Goal: Information Seeking & Learning: Understand process/instructions

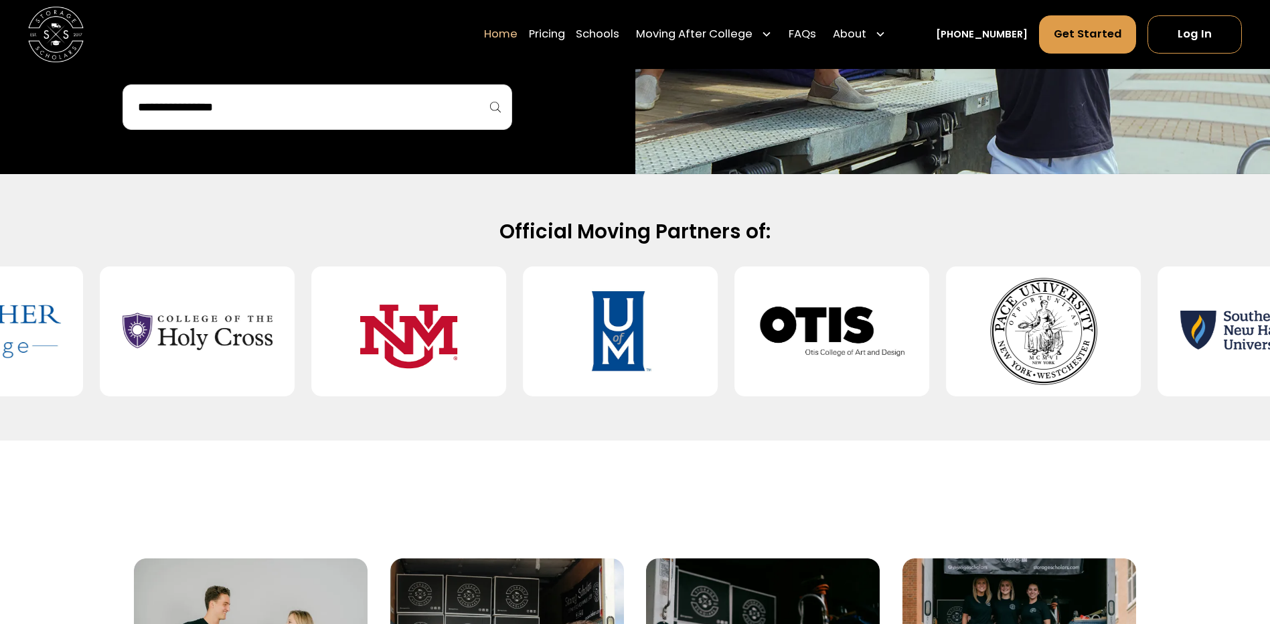
scroll to position [669, 0]
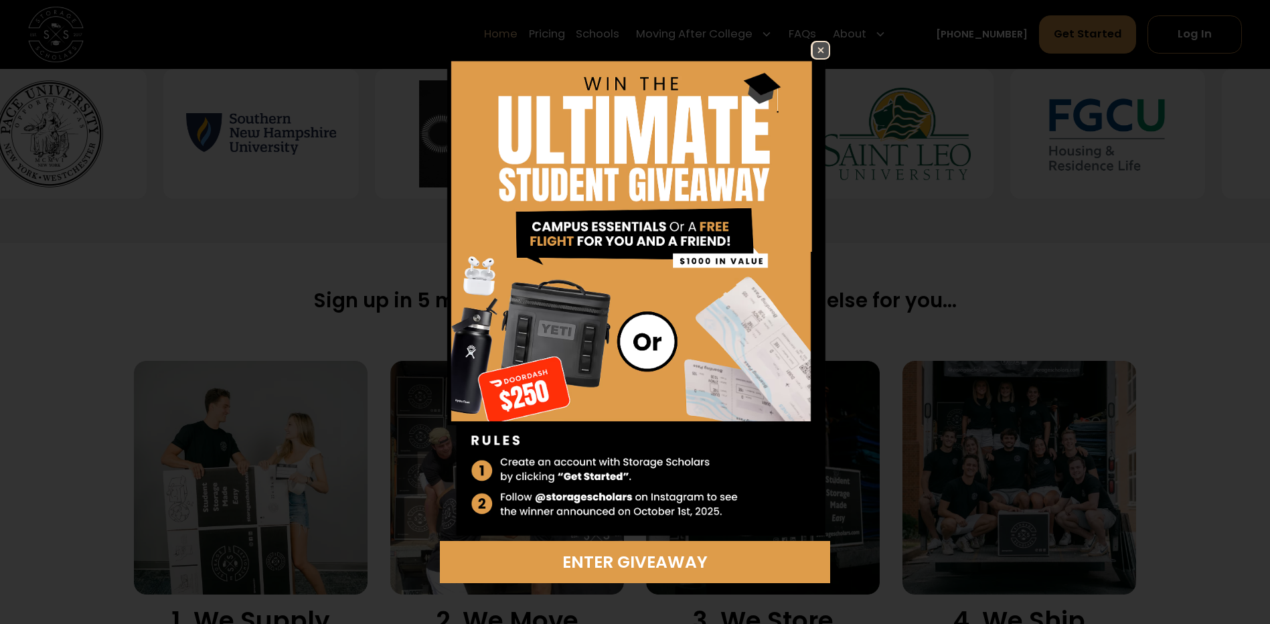
click at [819, 52] on img at bounding box center [821, 50] width 16 height 16
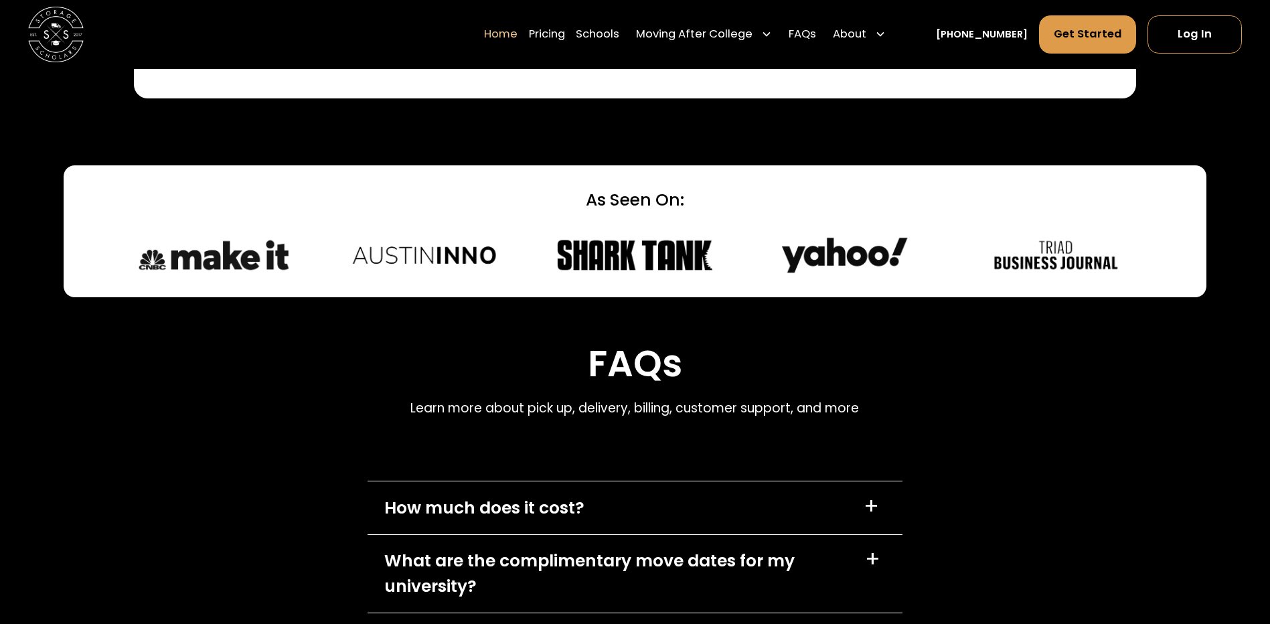
scroll to position [4016, 0]
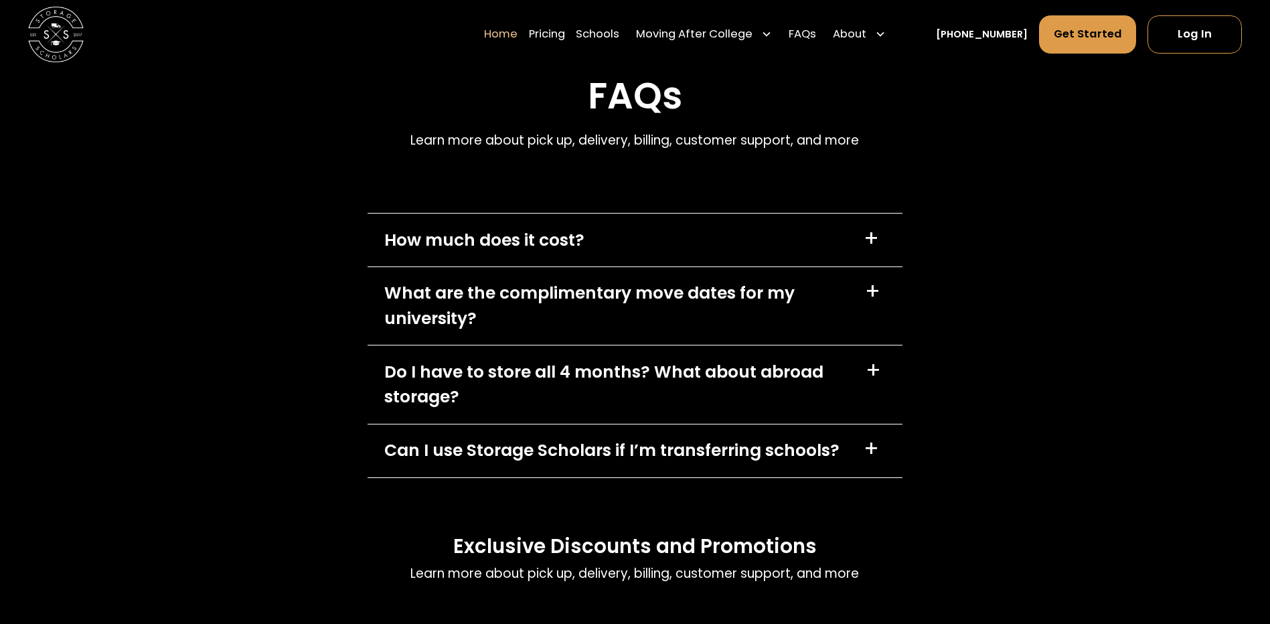
click at [873, 372] on div "+" at bounding box center [872, 370] width 15 height 22
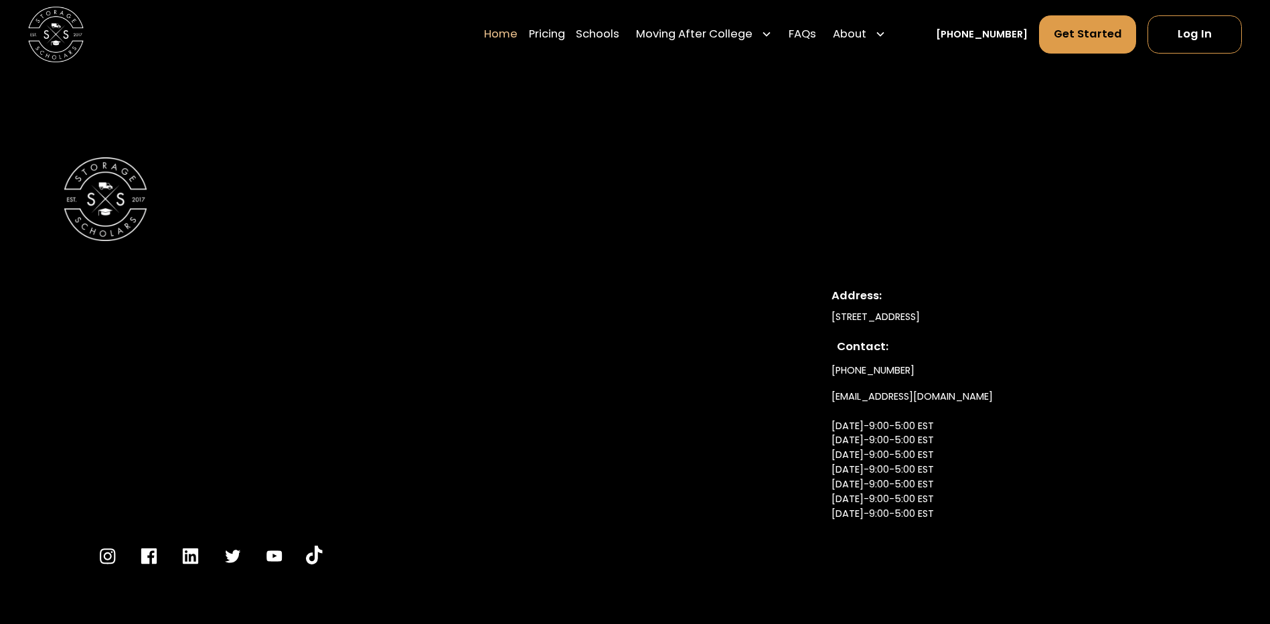
scroll to position [4819, 0]
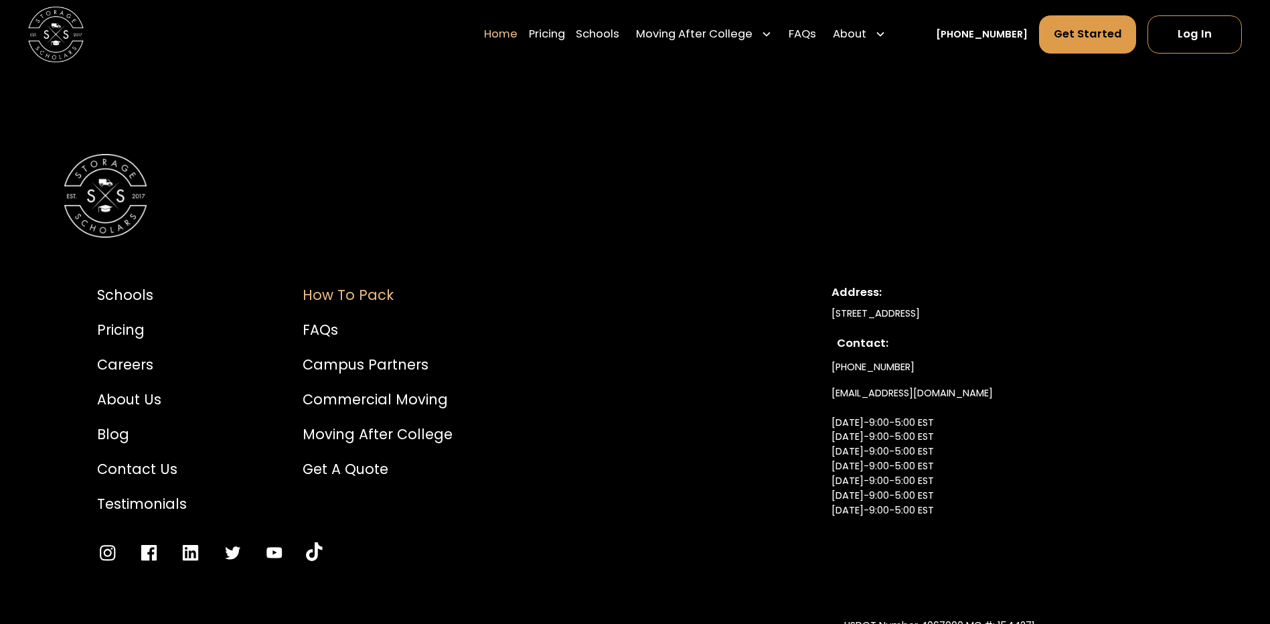
click at [379, 300] on div "How to Pack" at bounding box center [378, 294] width 150 height 21
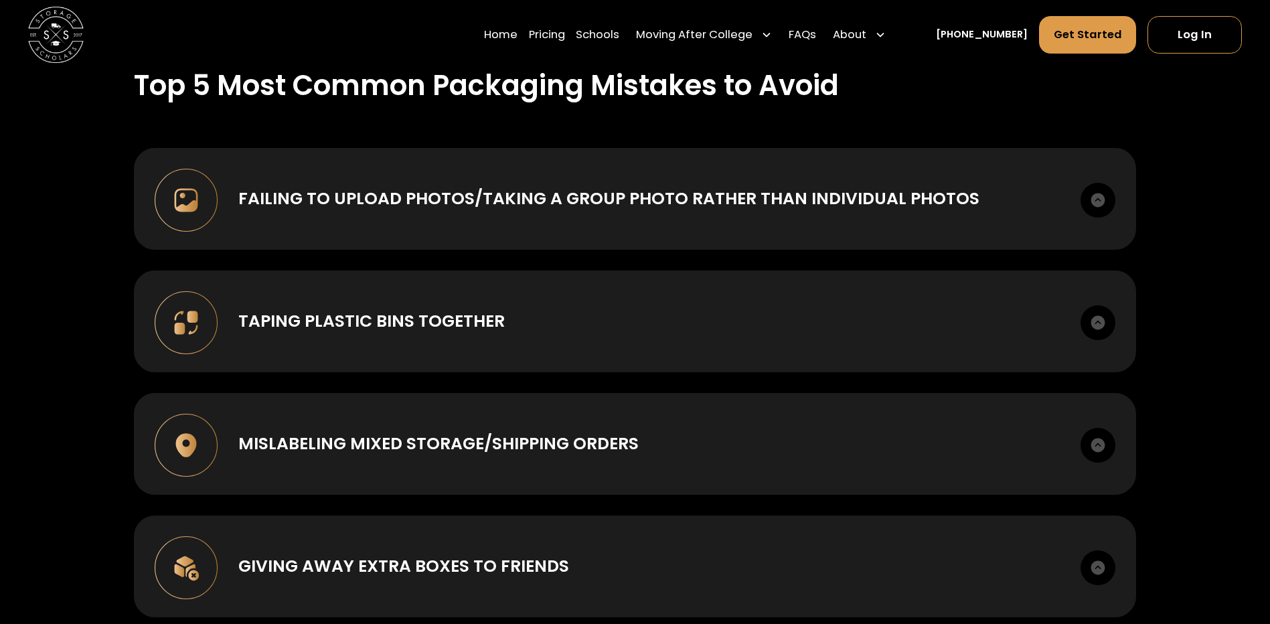
scroll to position [1138, 0]
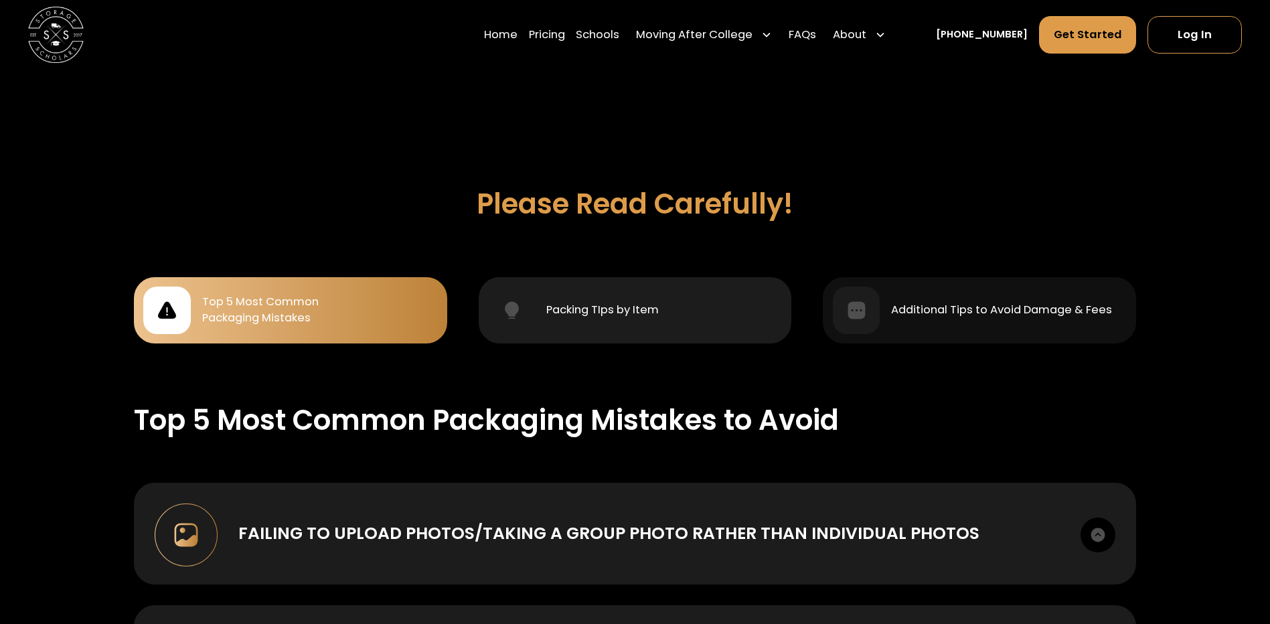
click at [618, 306] on div "Packing TIps by Item" at bounding box center [602, 310] width 112 height 17
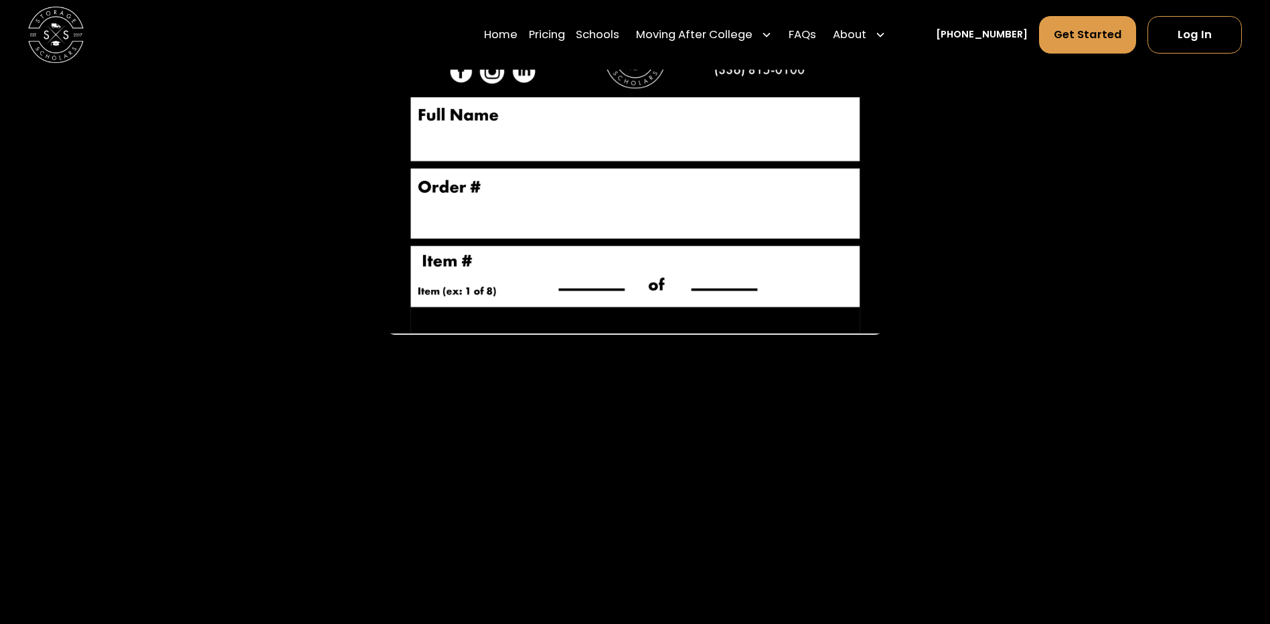
scroll to position [3414, 0]
